Goal: Complete application form

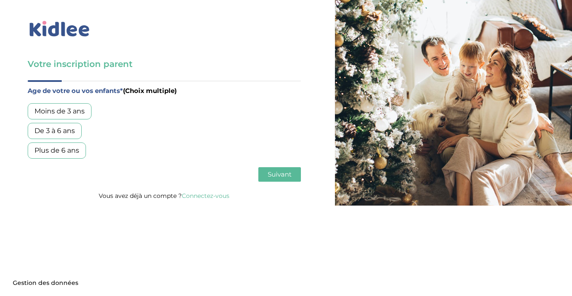
click at [57, 133] on div "De 3 à 6 ans" at bounding box center [55, 131] width 54 height 16
click at [57, 146] on div "Plus de 6 ans" at bounding box center [57, 150] width 58 height 16
click at [275, 176] on span "Suivant" at bounding box center [280, 174] width 24 height 8
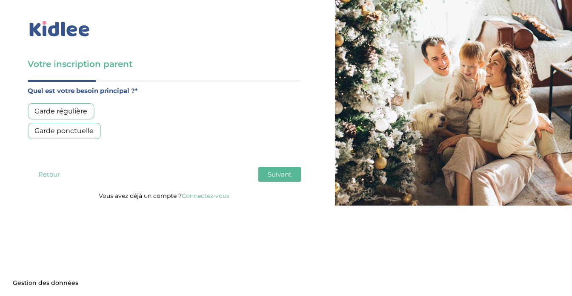
click at [82, 107] on div "Garde régulière" at bounding box center [61, 111] width 66 height 16
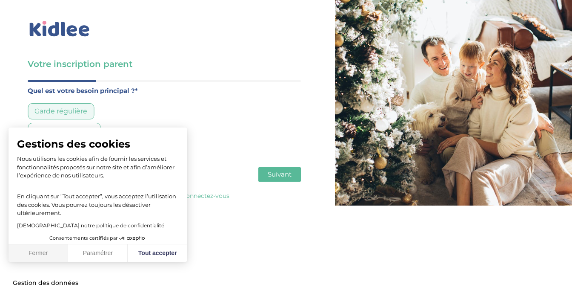
click at [48, 252] on button "Fermer" at bounding box center [39, 253] width 60 height 18
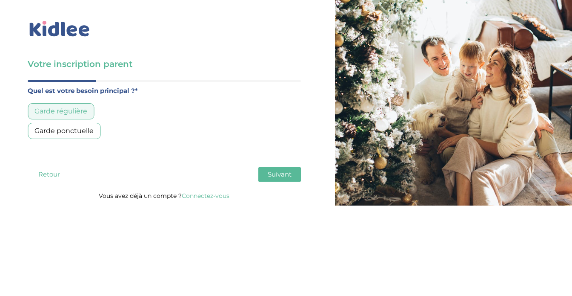
click at [284, 176] on span "Suivant" at bounding box center [280, 174] width 24 height 8
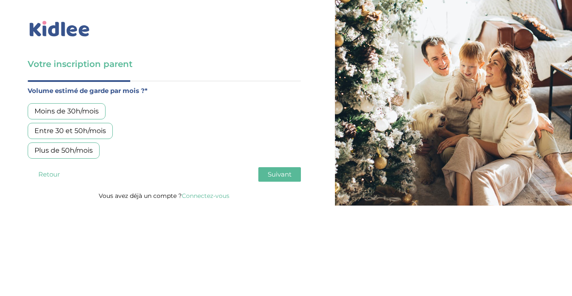
click at [61, 132] on div "Entre 30 et 50h/mois" at bounding box center [70, 131] width 85 height 16
click at [277, 177] on span "Suivant" at bounding box center [280, 174] width 24 height 8
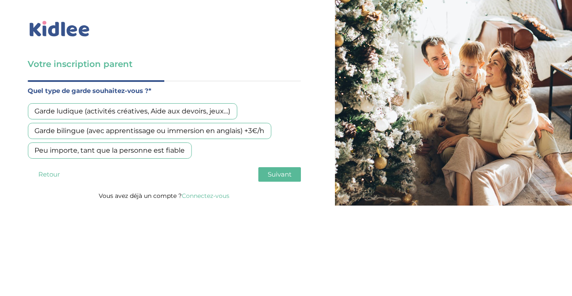
click at [55, 131] on div "Garde bilingue (avec apprentissage ou immersion en anglais) +3€/h" at bounding box center [150, 131] width 244 height 16
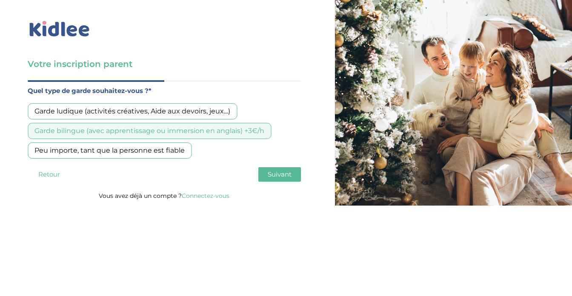
click at [276, 174] on span "Suivant" at bounding box center [280, 174] width 24 height 8
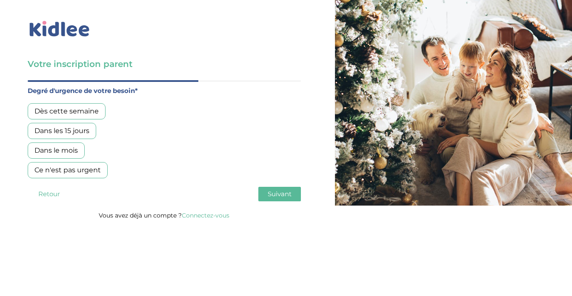
click at [63, 148] on div "Dans le mois" at bounding box center [56, 150] width 57 height 16
click at [284, 192] on span "Suivant" at bounding box center [280, 194] width 24 height 8
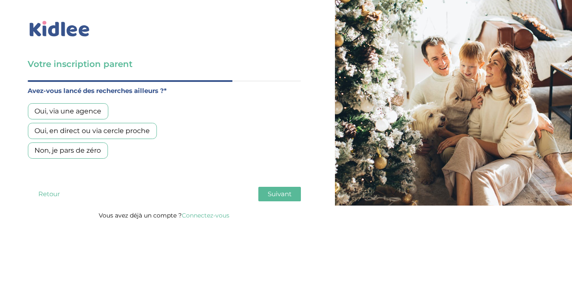
click at [116, 136] on div "Oui, en direct ou via cercle proche" at bounding box center [92, 131] width 129 height 16
click at [274, 200] on button "Suivant" at bounding box center [280, 194] width 43 height 14
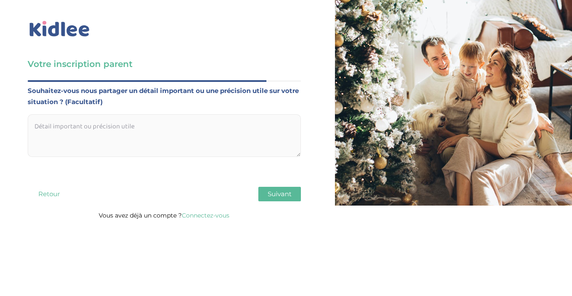
click at [285, 198] on button "Suivant" at bounding box center [280, 194] width 43 height 14
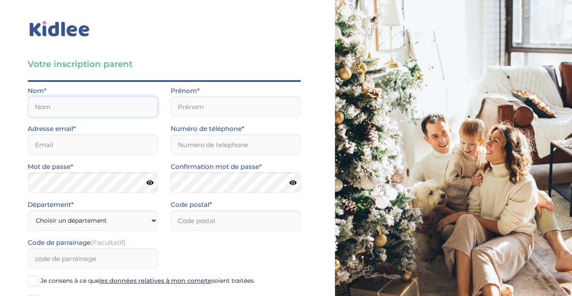
click at [106, 113] on input "text" at bounding box center [93, 106] width 130 height 20
type input "Verrier Litwin"
type input "Sophie"
type input "sophie.verrier1@gmail.com"
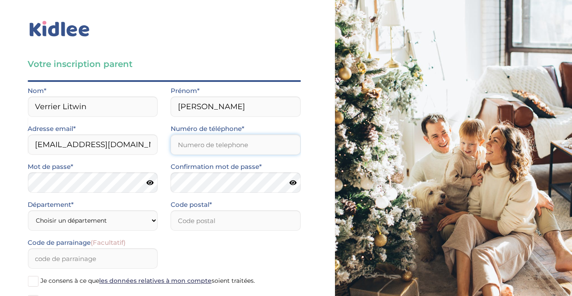
type input "0664178848"
type input "75013"
click at [120, 221] on select "Choisir un département Paris (75) Hauts-de-Seine (92) Yvelines (78) Val-de-Marn…" at bounding box center [93, 220] width 130 height 20
select select "75"
click at [199, 252] on div "Code de parrainage (Facultatif)" at bounding box center [164, 256] width 286 height 38
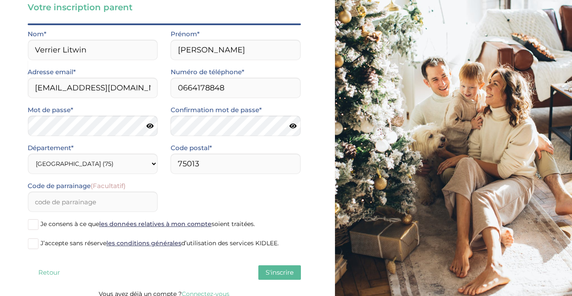
scroll to position [64, 0]
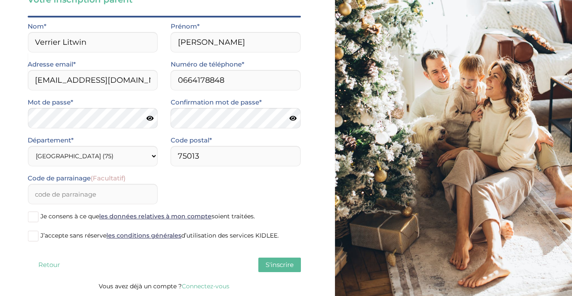
click at [56, 216] on span "Je consens à ce que les données relatives à mon compte soient traitées." at bounding box center [147, 216] width 215 height 8
click at [0, 0] on input "Je consens à ce que les données relatives à mon compte soient traitées." at bounding box center [0, 0] width 0 height 0
click at [41, 235] on span "J’accepte sans réserve les conditions générales d’utilisation des services KIDL…" at bounding box center [159, 235] width 239 height 8
click at [0, 0] on input "J’accepte sans réserve les conditions générales d’utilisation des services KIDL…" at bounding box center [0, 0] width 0 height 0
drag, startPoint x: 276, startPoint y: 265, endPoint x: 164, endPoint y: 213, distance: 124.0
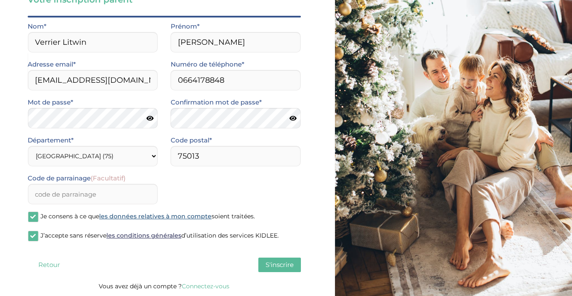
click at [164, 213] on div "Age de votre ou vos enfants* (Choix multiple) Moins de 3 ans De 3 à 6 ans Plus …" at bounding box center [164, 148] width 273 height 264
click at [103, 46] on input "Verrier Litwin" at bounding box center [93, 42] width 130 height 20
type input "Verrier"
click at [275, 265] on span "S'inscrire" at bounding box center [280, 264] width 28 height 8
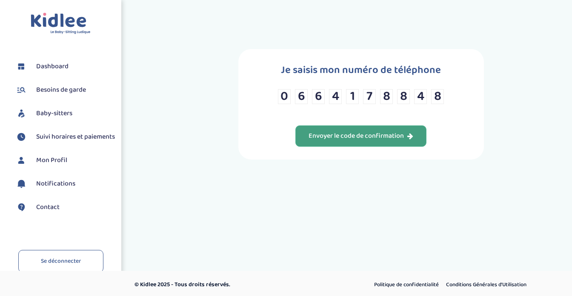
click at [342, 139] on div "Envoyer le code de confirmation" at bounding box center [361, 136] width 105 height 10
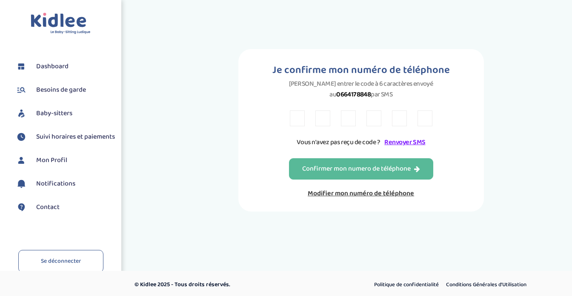
click at [304, 110] on input "text" at bounding box center [297, 118] width 15 height 16
type input "8"
type input "m"
type input "n"
type input "k"
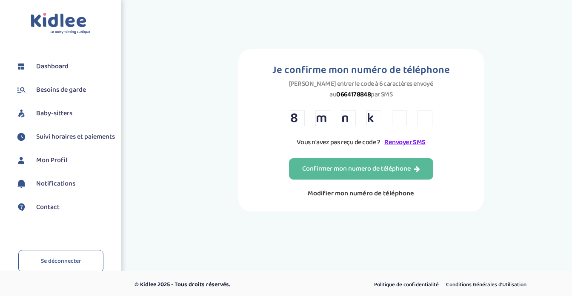
type input "f"
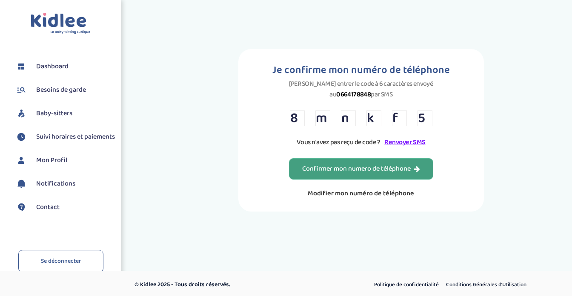
type input "5"
click at [324, 164] on div "Confirmer mon numero de téléphone" at bounding box center [361, 169] width 118 height 10
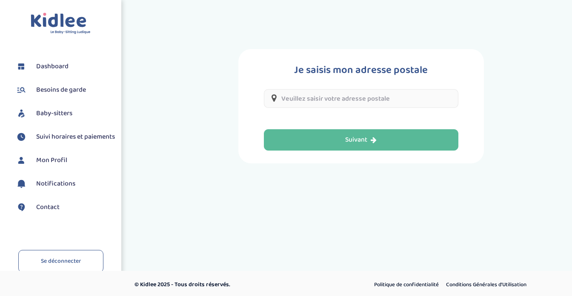
click at [316, 102] on input "text" at bounding box center [361, 98] width 195 height 19
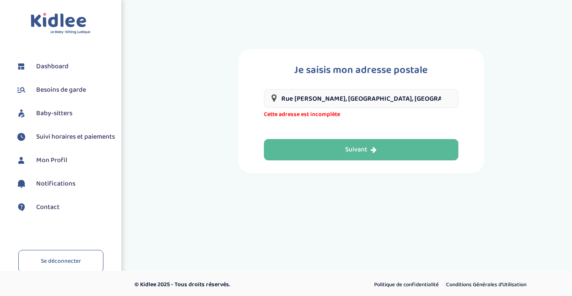
click at [282, 98] on input "Rue Léon-Maurice Nordmann, Paris, France" at bounding box center [361, 98] width 195 height 19
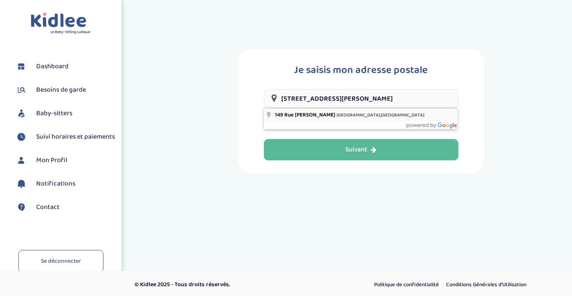
type input "149 Rue Léon-Maurice Nordmann, Paris, France"
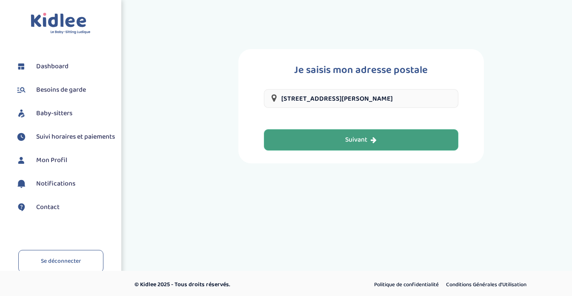
click at [332, 139] on button "Suivant" at bounding box center [361, 139] width 195 height 21
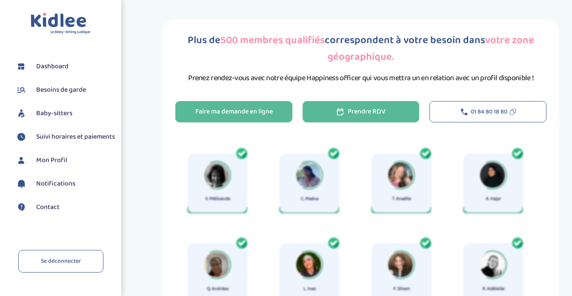
click at [363, 113] on div "Prendre RDV" at bounding box center [361, 112] width 49 height 10
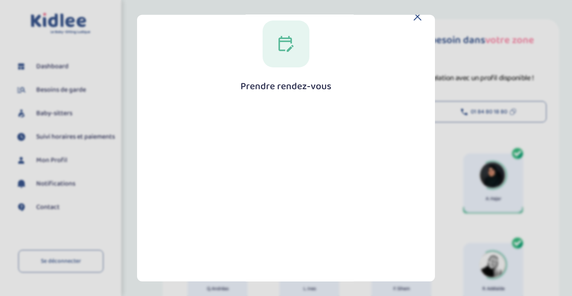
scroll to position [11, 0]
click at [414, 22] on icon at bounding box center [418, 21] width 8 height 8
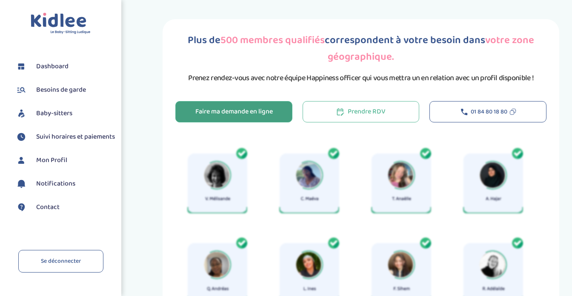
click at [281, 113] on button "Faire ma demande en ligne" at bounding box center [233, 111] width 117 height 21
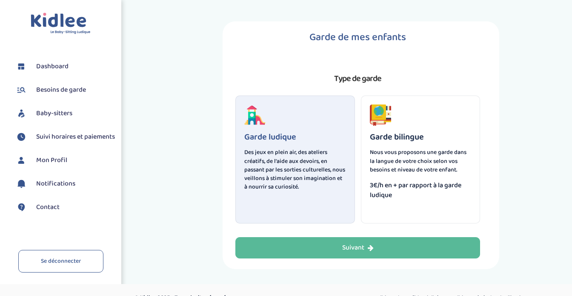
click at [426, 148] on p "Nous vous proposons une garde dans la langue de votre choix selon vos besoins e…" at bounding box center [421, 161] width 102 height 26
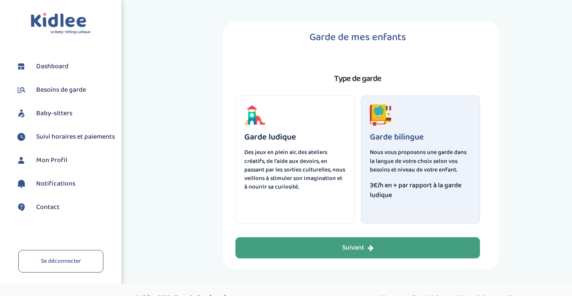
click at [358, 247] on div "Suivant" at bounding box center [358, 248] width 32 height 10
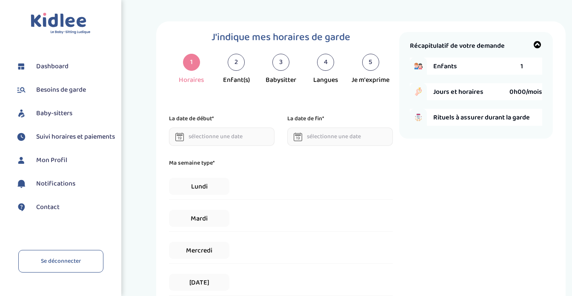
click at [63, 137] on span "Suivi horaires et paiements" at bounding box center [75, 137] width 79 height 10
